Goal: Task Accomplishment & Management: Use online tool/utility

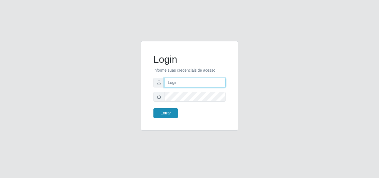
type input "[EMAIL_ADDRESS][DOMAIN_NAME]"
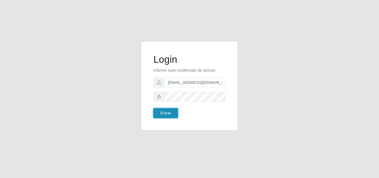
click at [171, 114] on button "Entrar" at bounding box center [166, 113] width 24 height 10
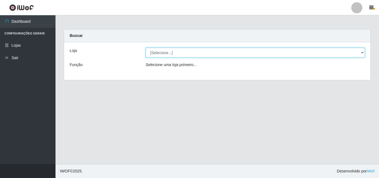
click at [176, 54] on select "[Selecione...] Rede Potiguar 1 - Macaíba" at bounding box center [256, 53] width 220 height 10
select select "100"
click at [146, 48] on select "[Selecione...] Rede Potiguar 1 - Macaíba" at bounding box center [256, 53] width 220 height 10
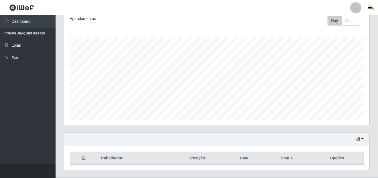
scroll to position [92, 0]
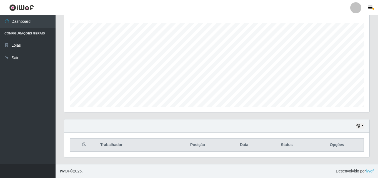
drag, startPoint x: 378, startPoint y: 91, endPoint x: 379, endPoint y: 53, distance: 38.1
click at [378, 53] on html "Perfil Alterar Senha Sair Dashboard Configurações Gerais Lojas Sair Carregando.…" at bounding box center [189, 43] width 378 height 270
click at [356, 127] on icon "button" at bounding box center [358, 126] width 4 height 4
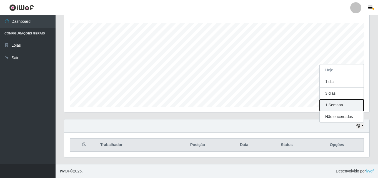
click at [345, 109] on button "1 Semana" at bounding box center [341, 105] width 44 height 12
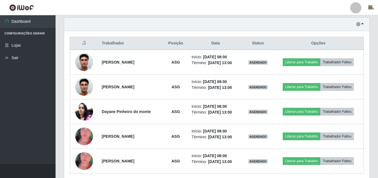
scroll to position [198, 0]
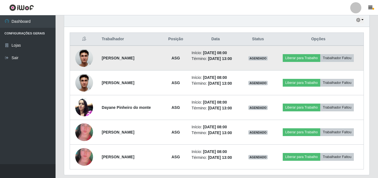
click at [84, 56] on img at bounding box center [84, 58] width 18 height 24
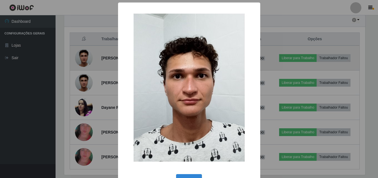
scroll to position [115, 302]
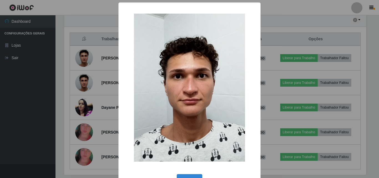
click at [85, 57] on div "× OK Cancel" at bounding box center [189, 89] width 379 height 178
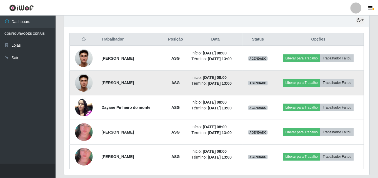
scroll to position [115, 305]
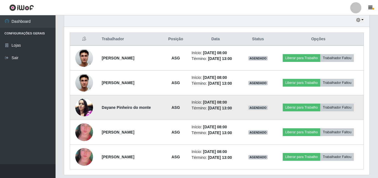
click at [84, 107] on img at bounding box center [84, 107] width 18 height 24
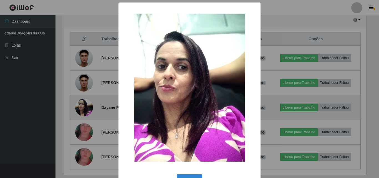
click at [84, 107] on div "× OK Cancel" at bounding box center [189, 89] width 379 height 178
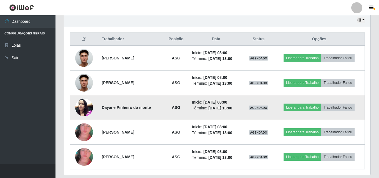
scroll to position [115, 305]
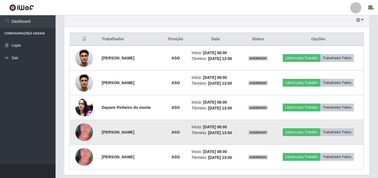
click at [81, 131] on img at bounding box center [84, 131] width 18 height 37
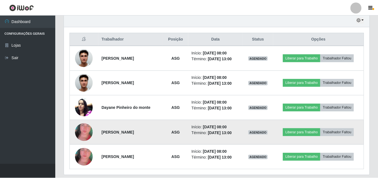
scroll to position [115, 302]
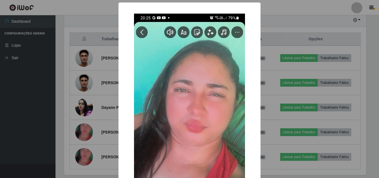
click at [81, 131] on div "× OK Cancel" at bounding box center [189, 89] width 379 height 178
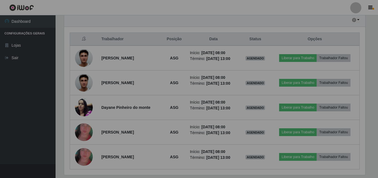
scroll to position [115, 305]
